Goal: Task Accomplishment & Management: Use online tool/utility

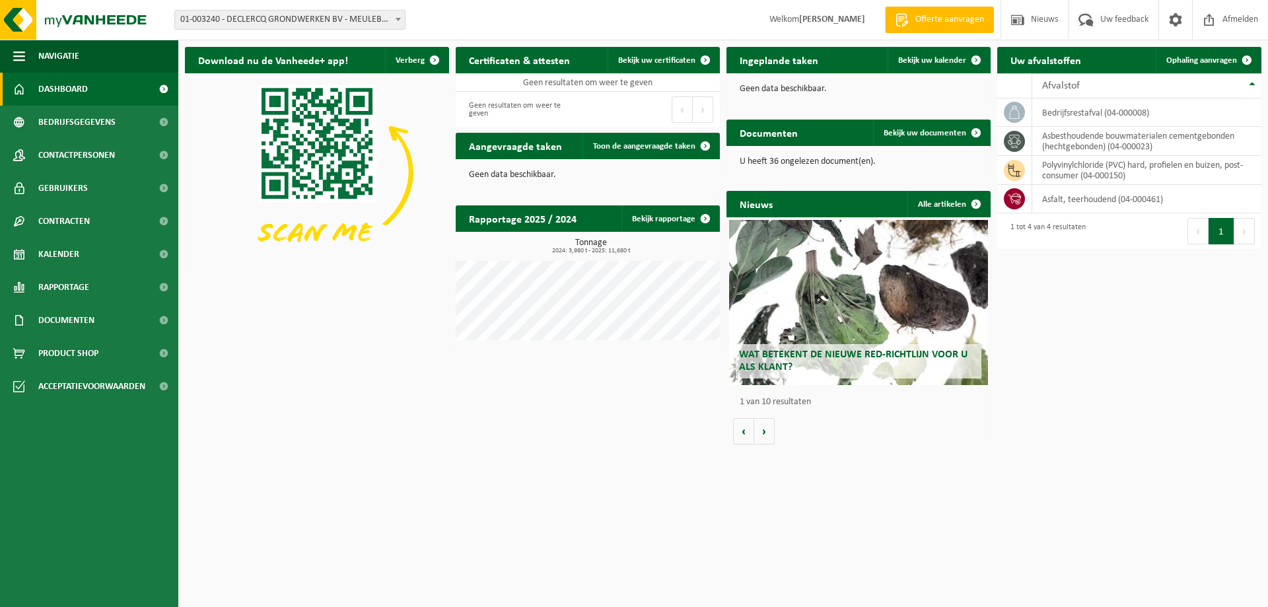
click at [80, 88] on span "Dashboard" at bounding box center [63, 89] width 50 height 33
click at [94, 240] on link "Kalender" at bounding box center [89, 254] width 178 height 33
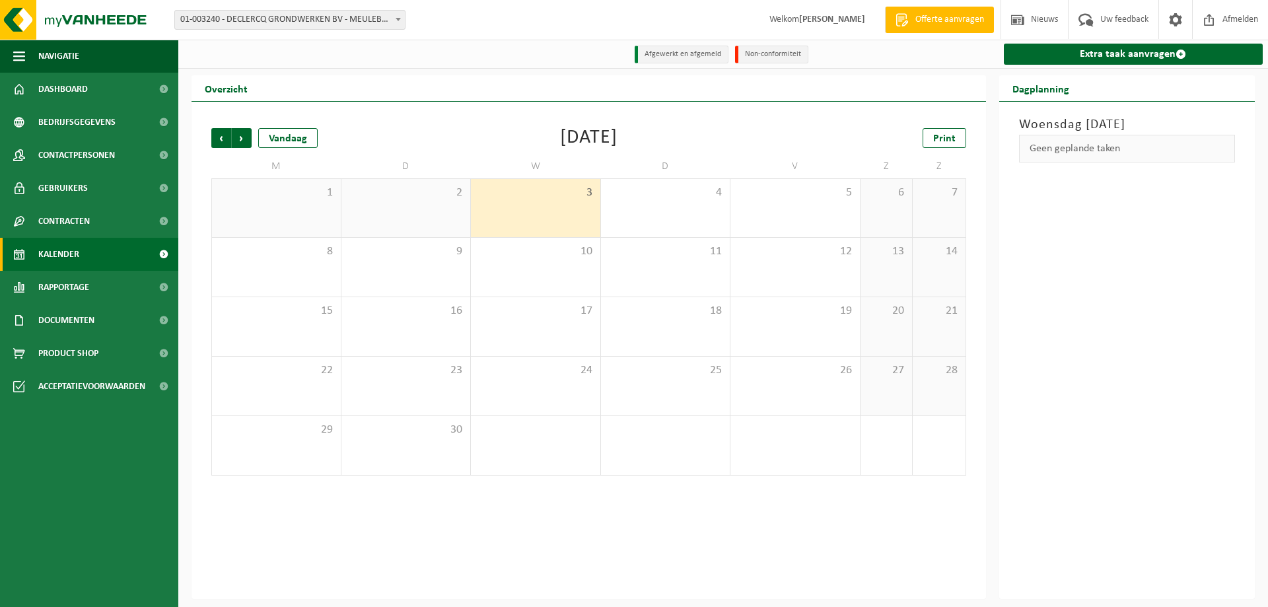
click at [553, 208] on div "3" at bounding box center [535, 208] width 129 height 58
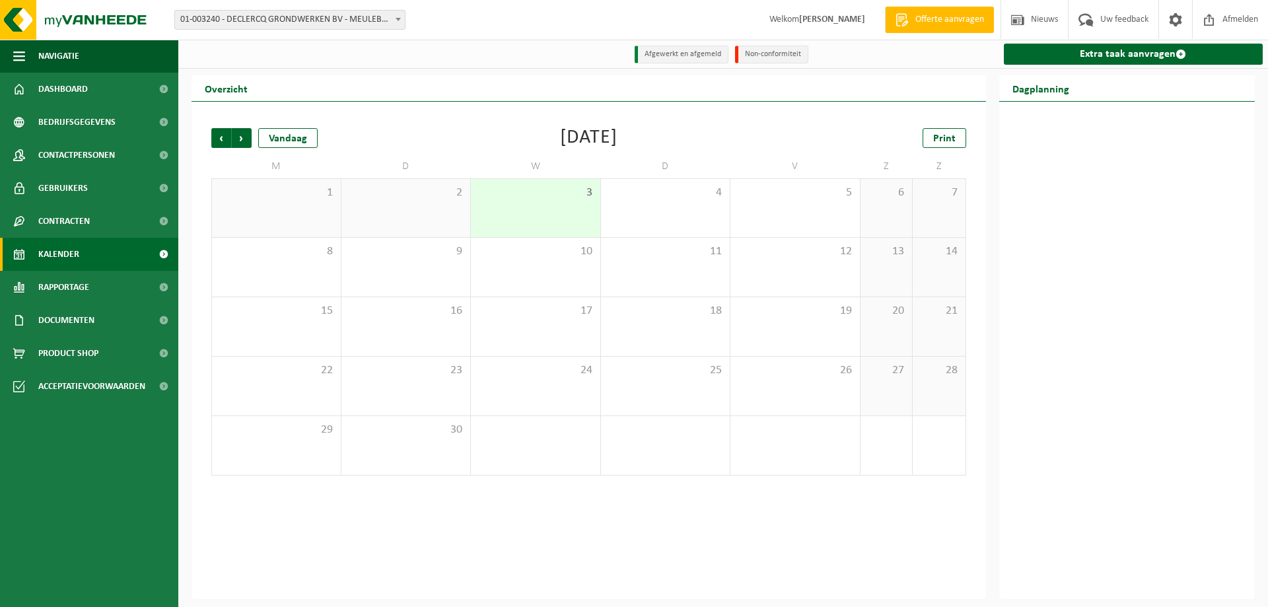
click at [553, 208] on div "3" at bounding box center [535, 208] width 129 height 58
click at [1126, 55] on link "Extra taak aanvragen" at bounding box center [1134, 54] width 260 height 21
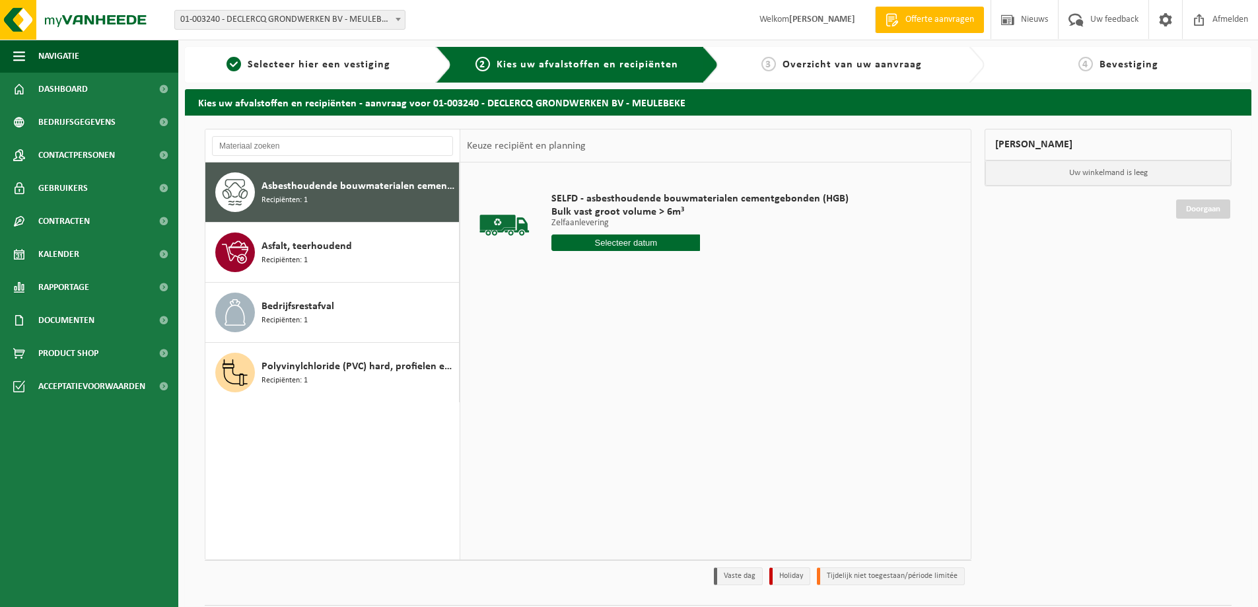
click at [274, 191] on span "Asbesthoudende bouwmaterialen cementgebonden (hechtgebonden)" at bounding box center [358, 186] width 194 height 16
click at [618, 240] on input "text" at bounding box center [625, 242] width 149 height 17
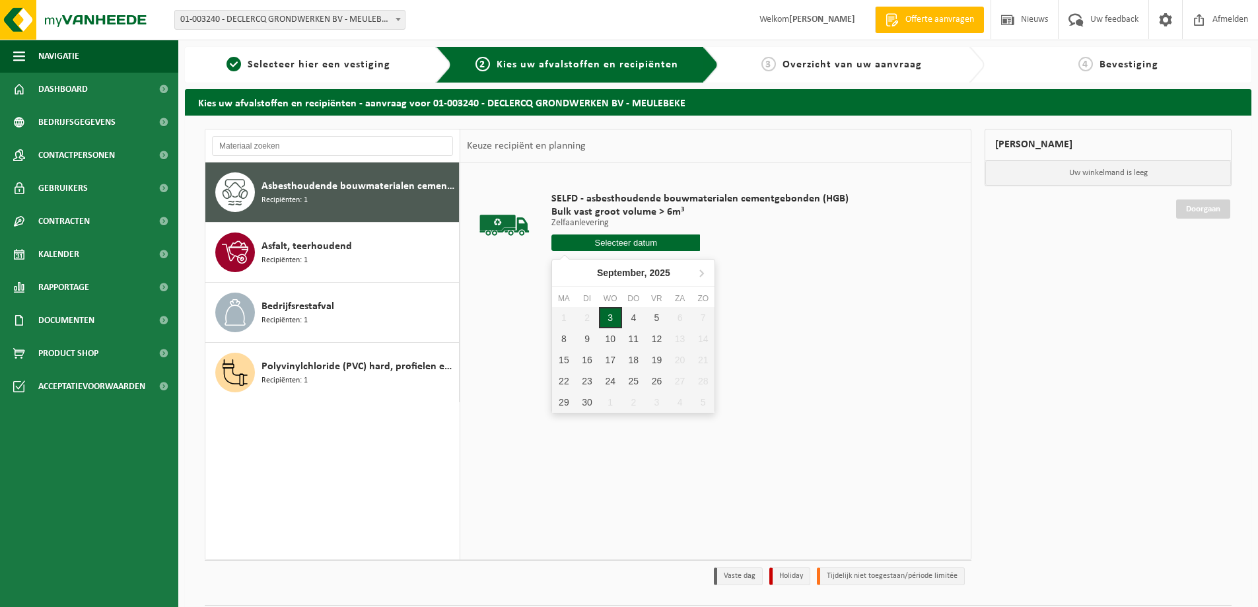
click at [613, 315] on div "3" at bounding box center [610, 317] width 23 height 21
type input "Van 2025-09-03"
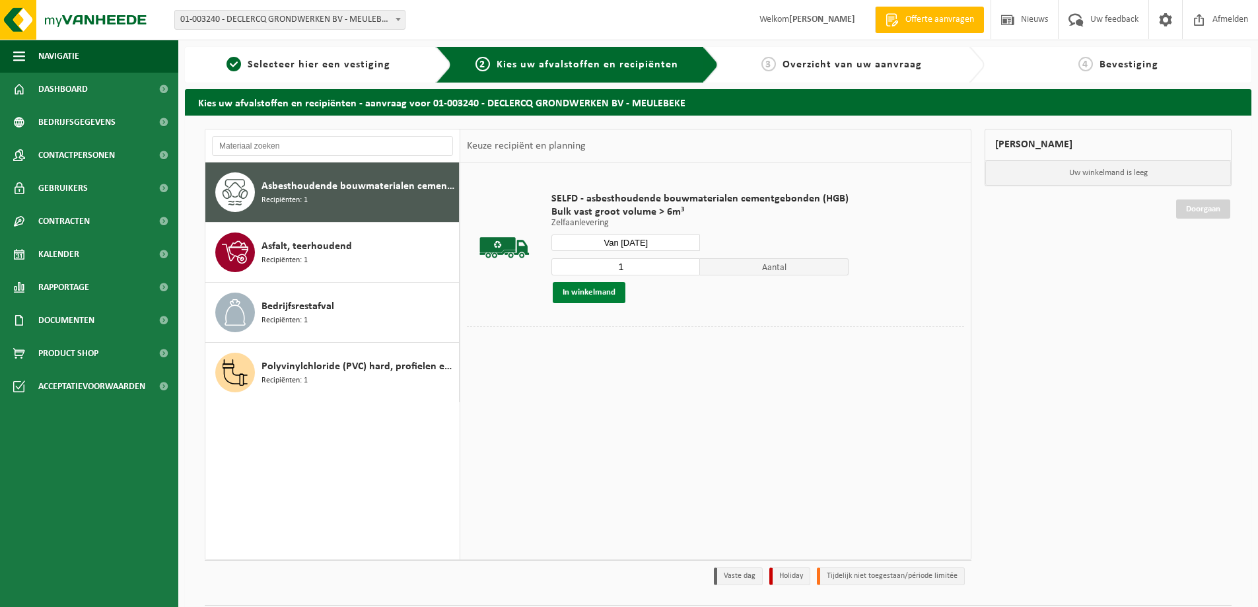
click at [600, 292] on button "In winkelmand" at bounding box center [589, 292] width 73 height 21
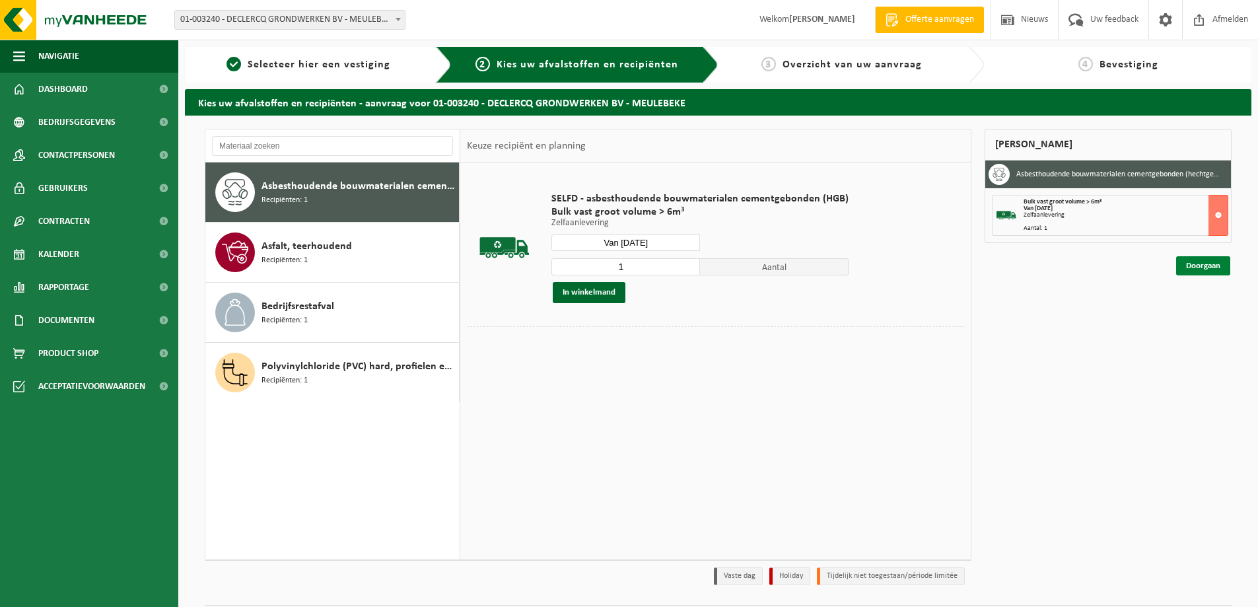
click at [1210, 265] on link "Doorgaan" at bounding box center [1203, 265] width 54 height 19
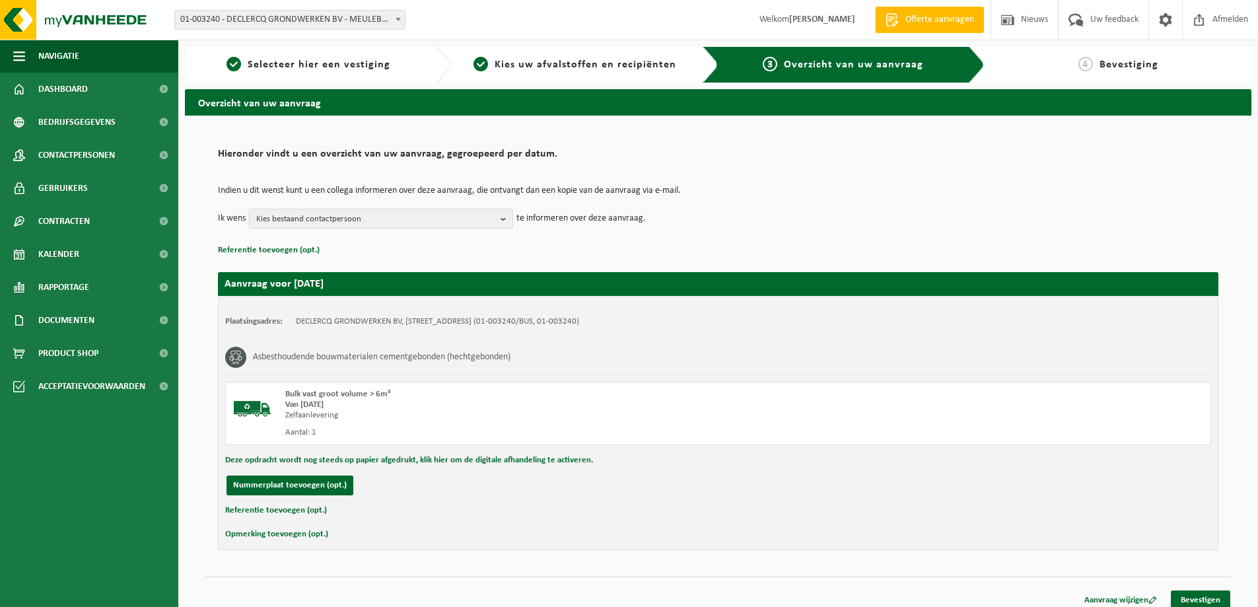
scroll to position [10, 0]
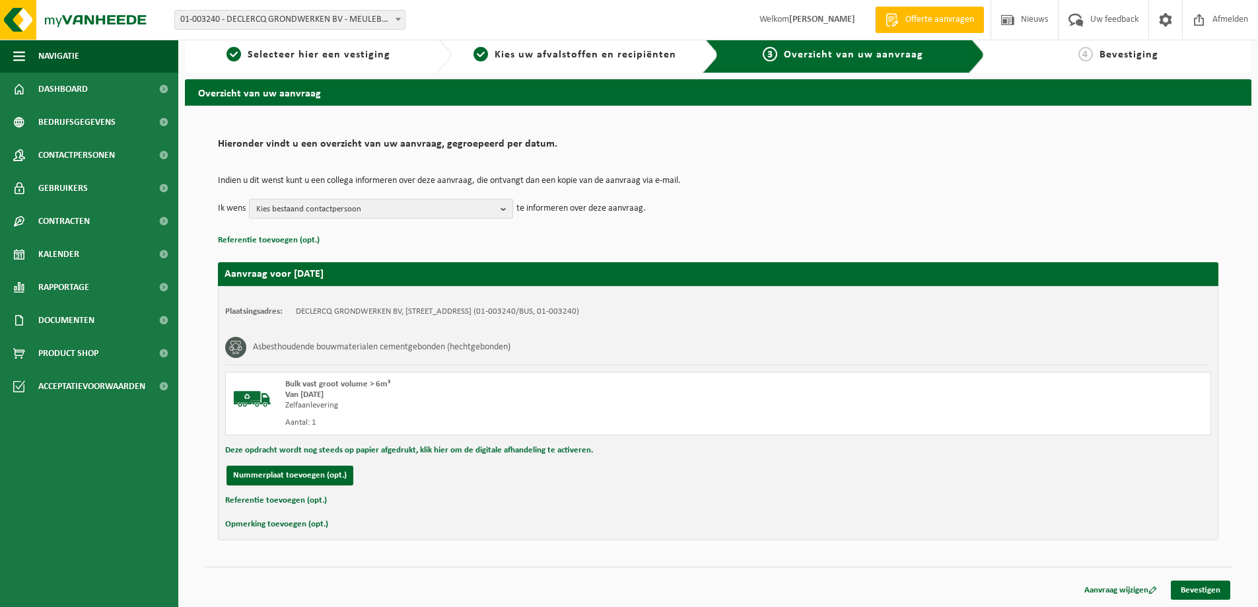
click at [503, 206] on b "button" at bounding box center [507, 208] width 12 height 18
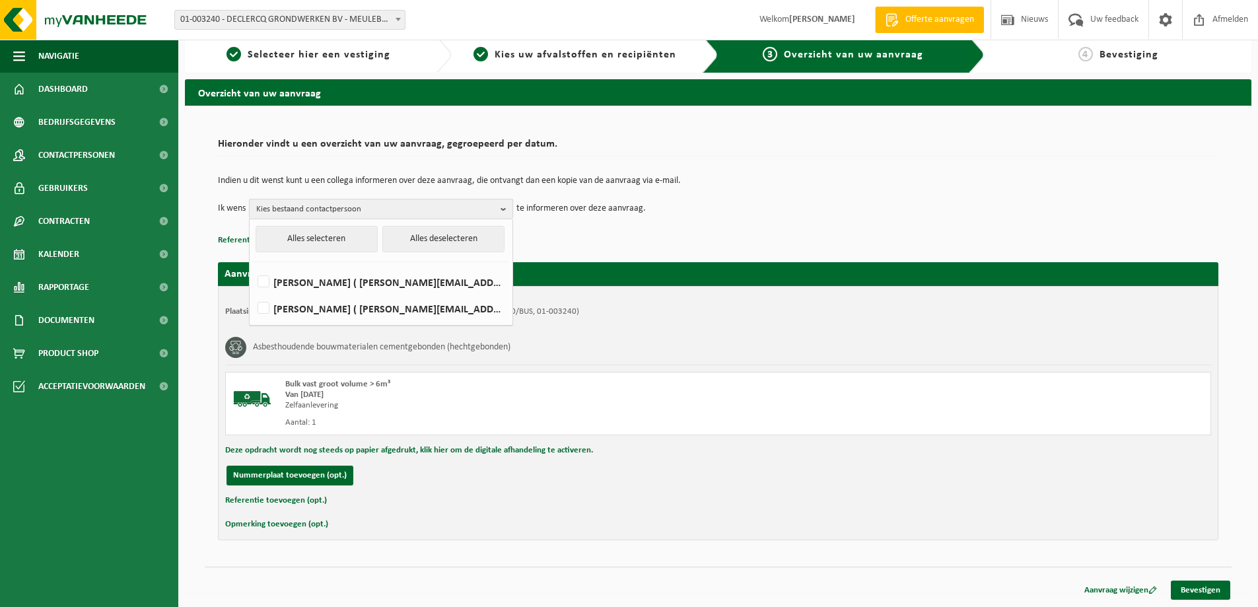
click at [503, 206] on b "button" at bounding box center [507, 208] width 12 height 19
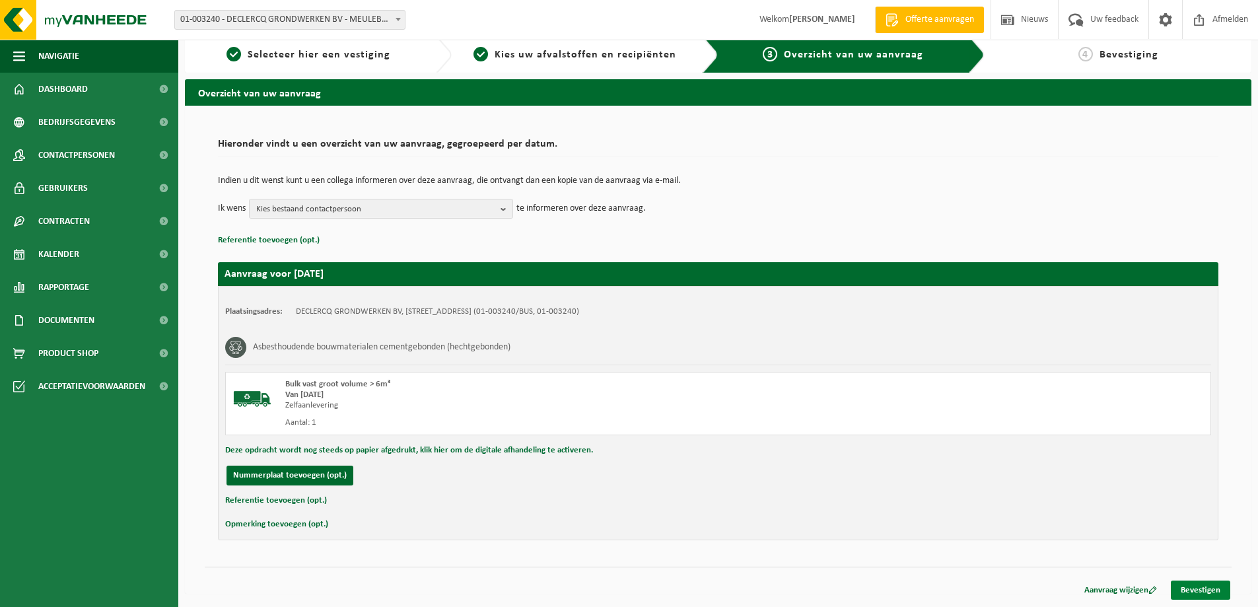
click at [1212, 586] on link "Bevestigen" at bounding box center [1200, 589] width 59 height 19
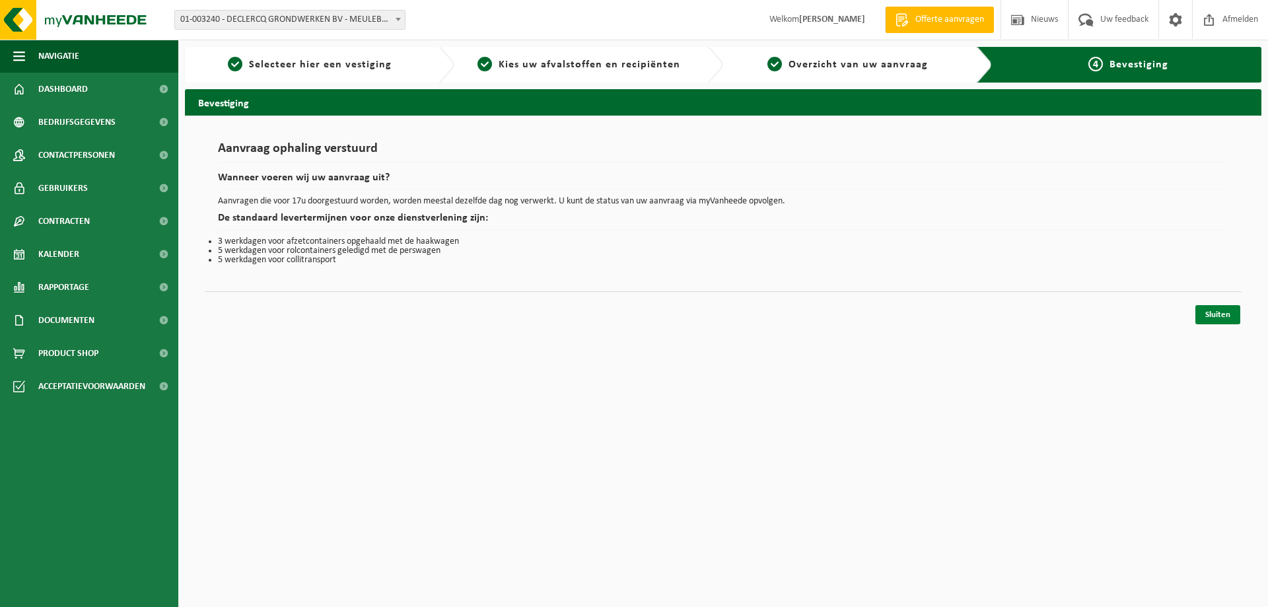
click at [1210, 320] on link "Sluiten" at bounding box center [1217, 314] width 45 height 19
